Goal: Information Seeking & Learning: Check status

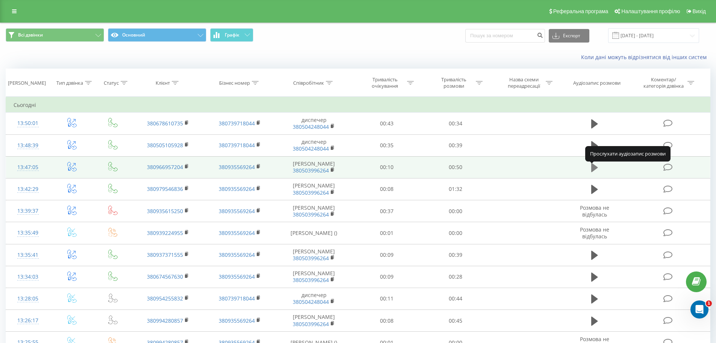
click at [593, 172] on icon at bounding box center [595, 167] width 7 height 9
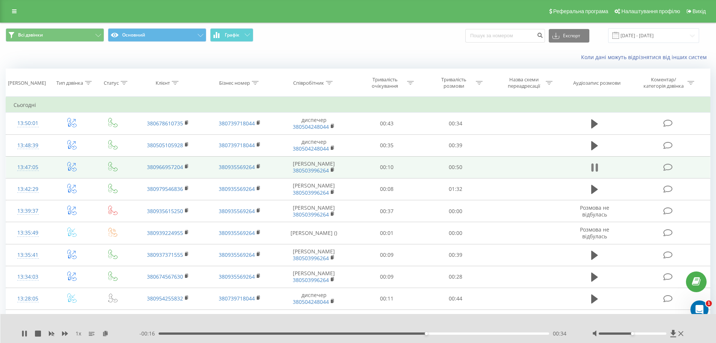
click at [593, 171] on icon at bounding box center [593, 167] width 2 height 8
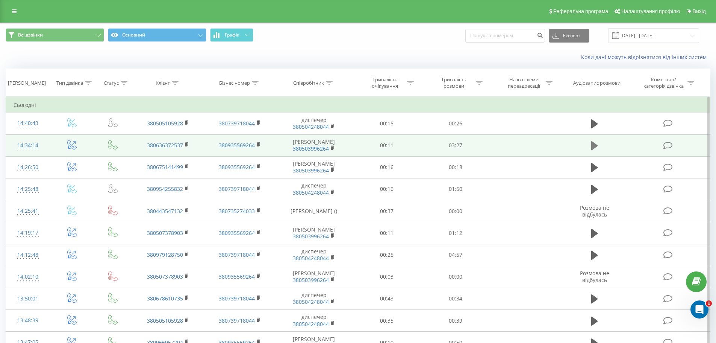
click at [595, 148] on icon at bounding box center [595, 145] width 7 height 9
